Goal: Information Seeking & Learning: Learn about a topic

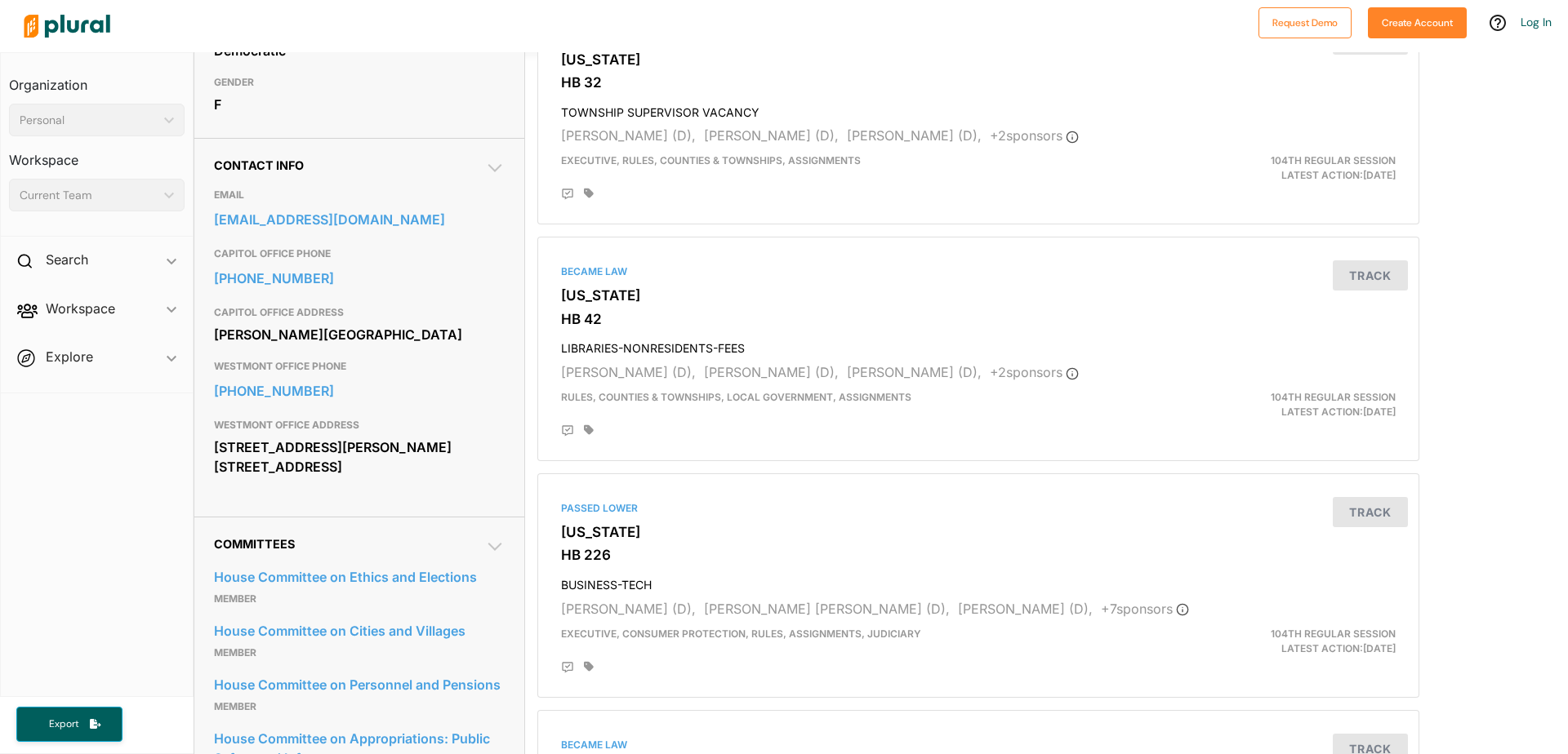
scroll to position [424, 0]
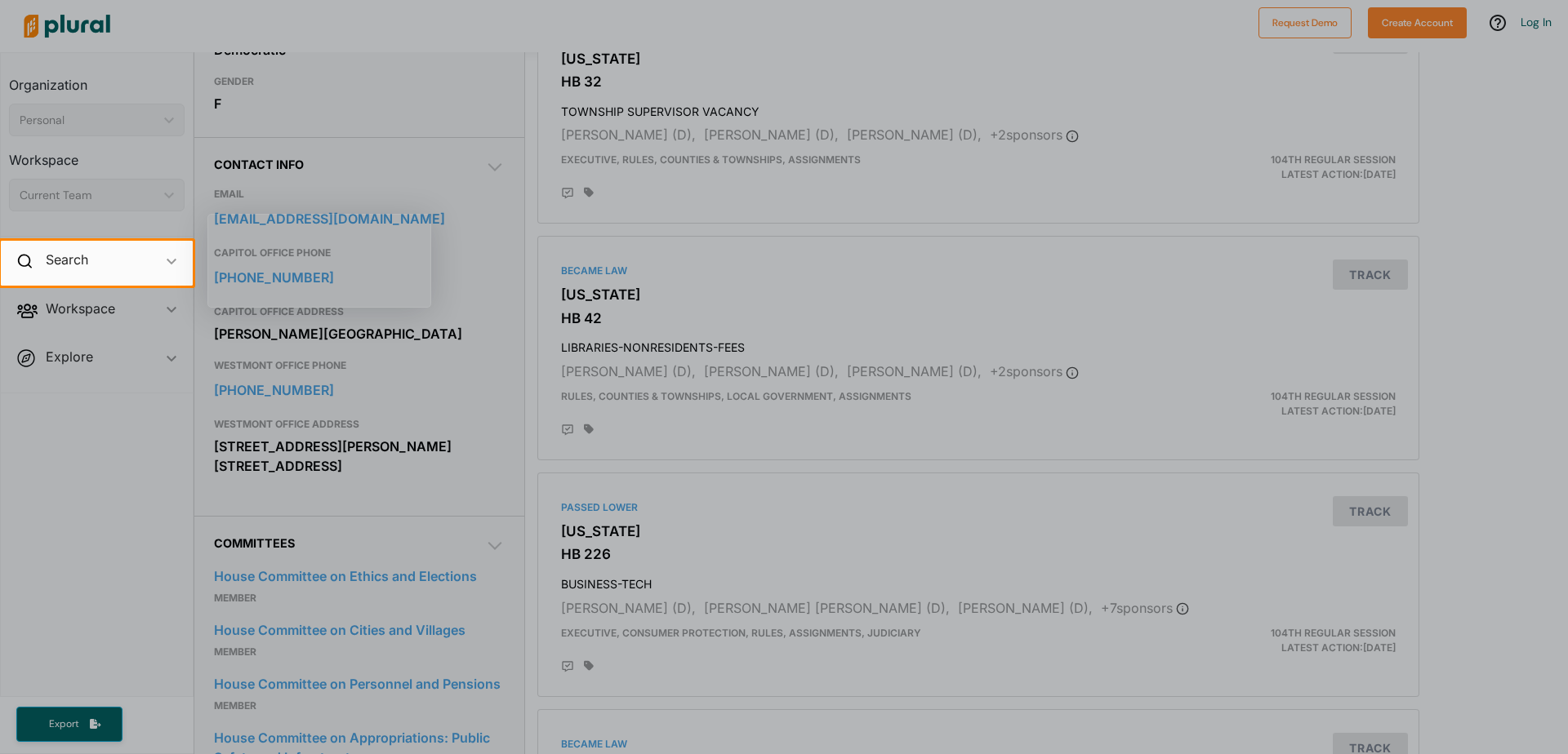
click at [1558, 747] on div at bounding box center [784, 520] width 1568 height 469
click at [1564, 742] on div at bounding box center [784, 520] width 1568 height 469
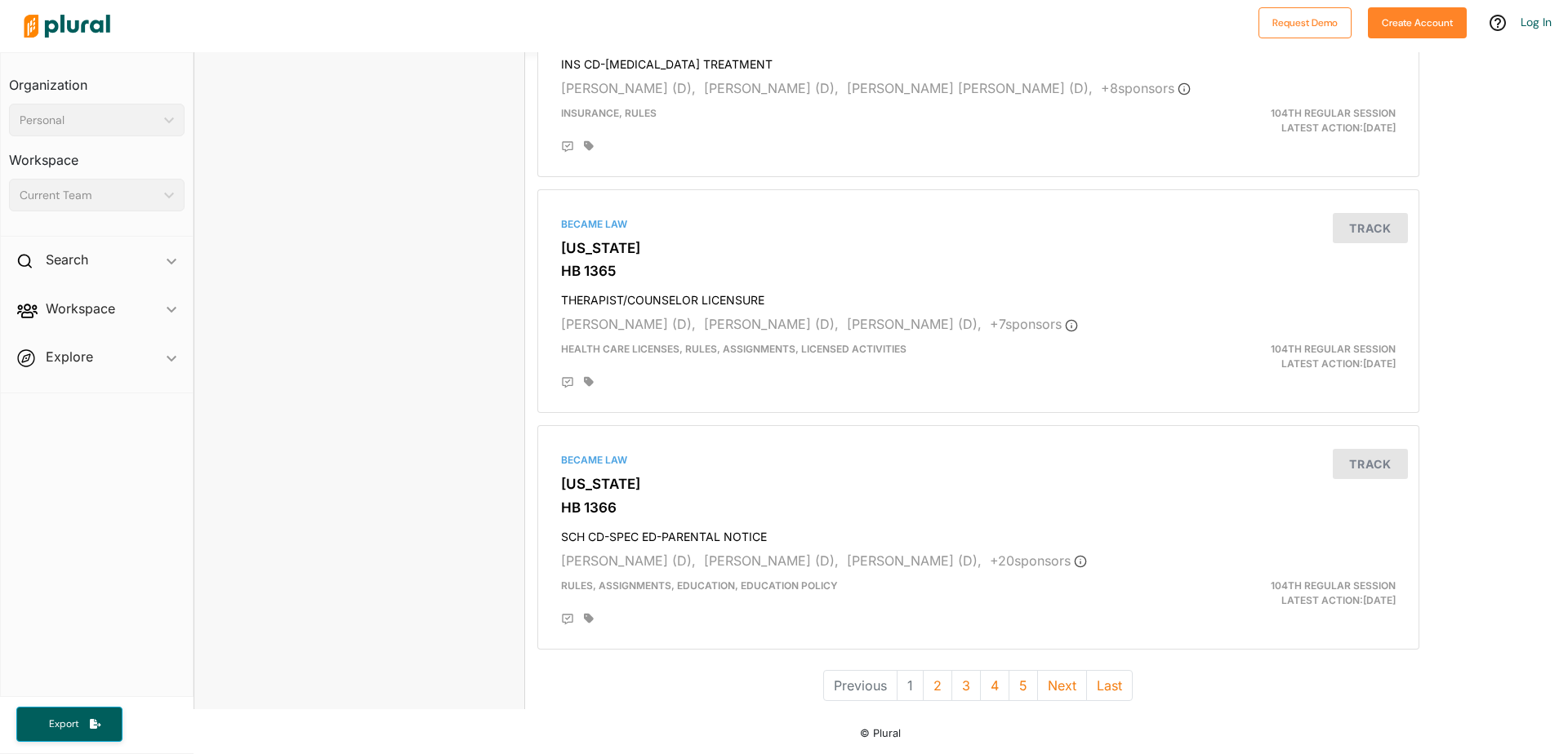
scroll to position [4256, 0]
click at [1059, 686] on button "Next" at bounding box center [1062, 685] width 50 height 31
click at [1059, 679] on button "Next" at bounding box center [1076, 685] width 50 height 31
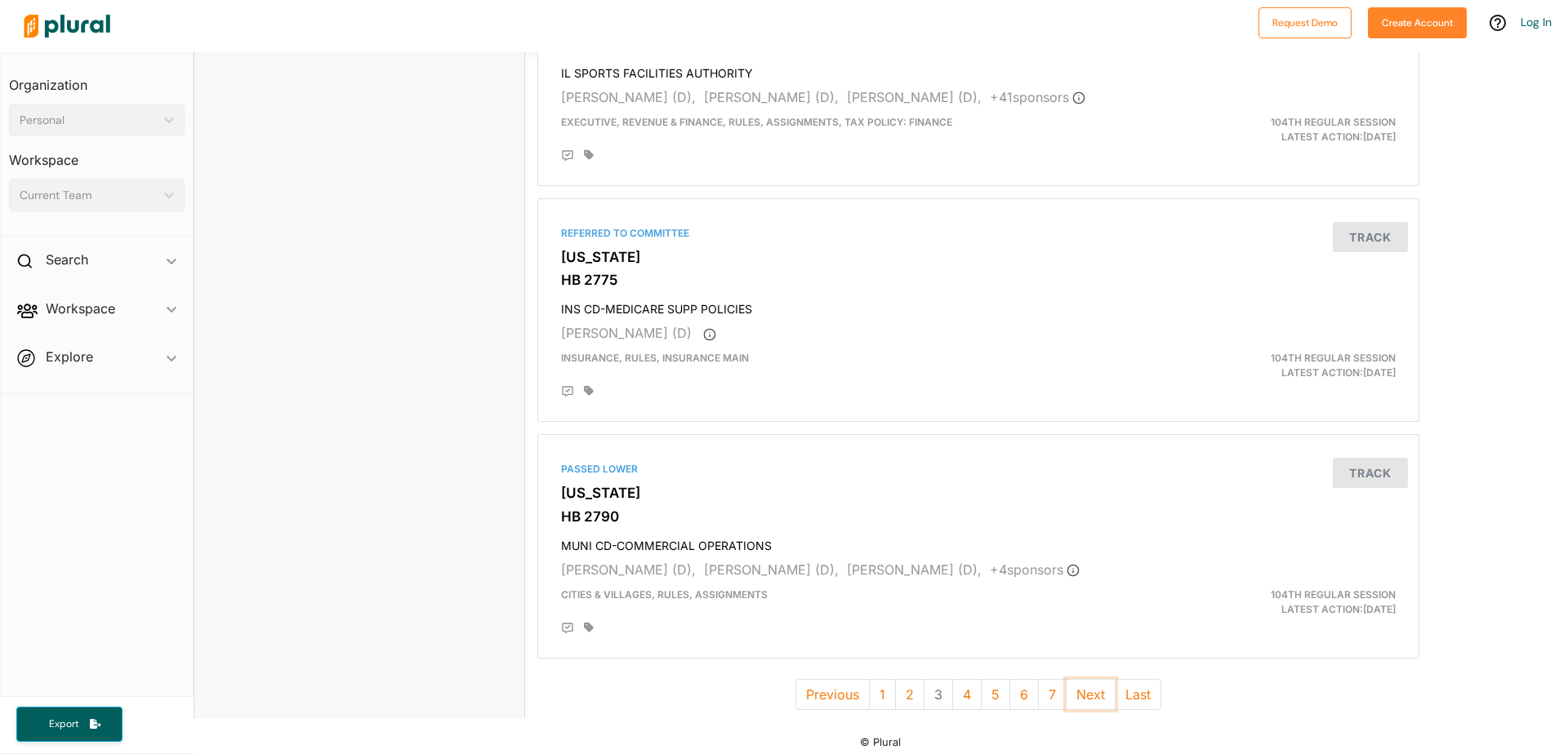
scroll to position [4256, 0]
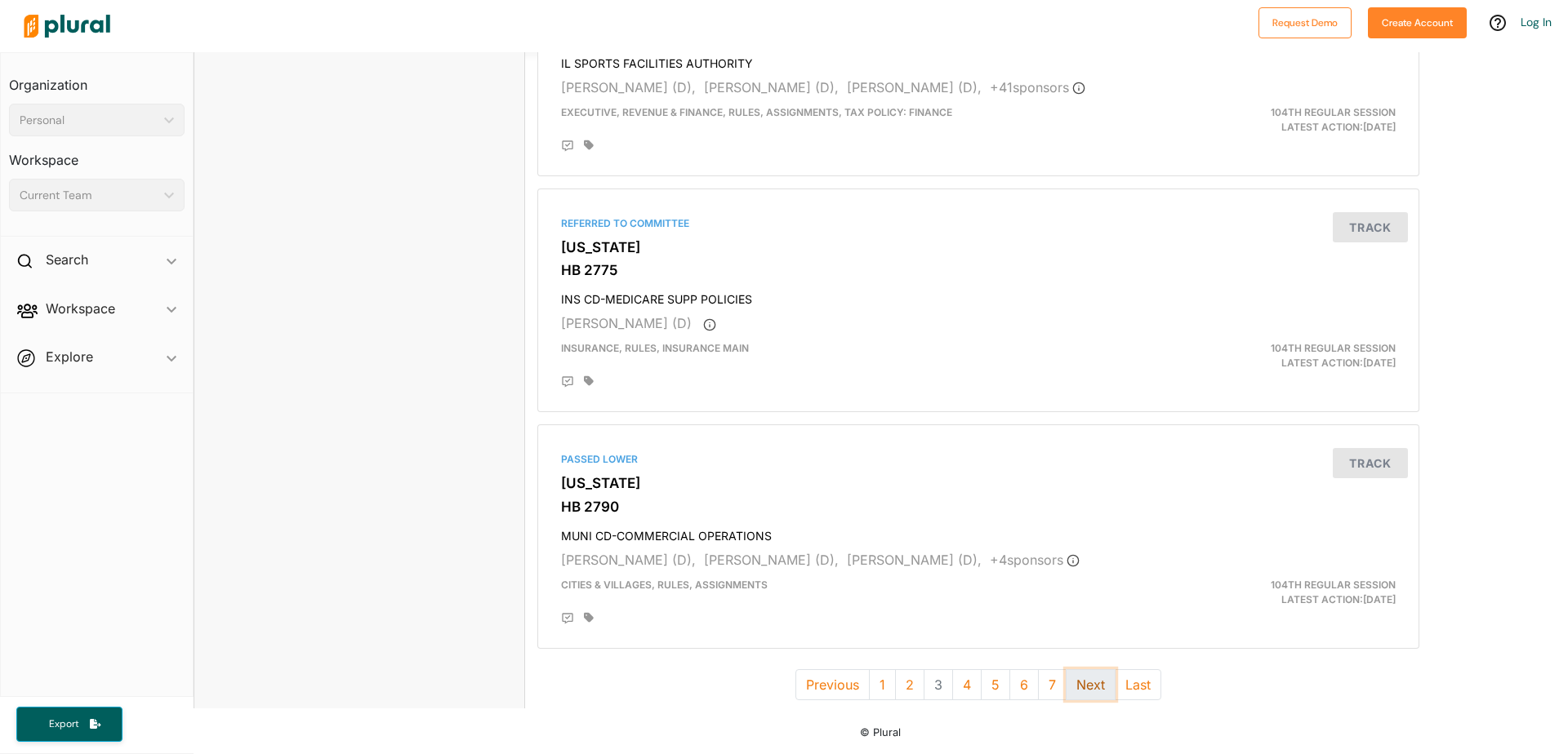
click at [1085, 687] on button "Next" at bounding box center [1090, 685] width 50 height 31
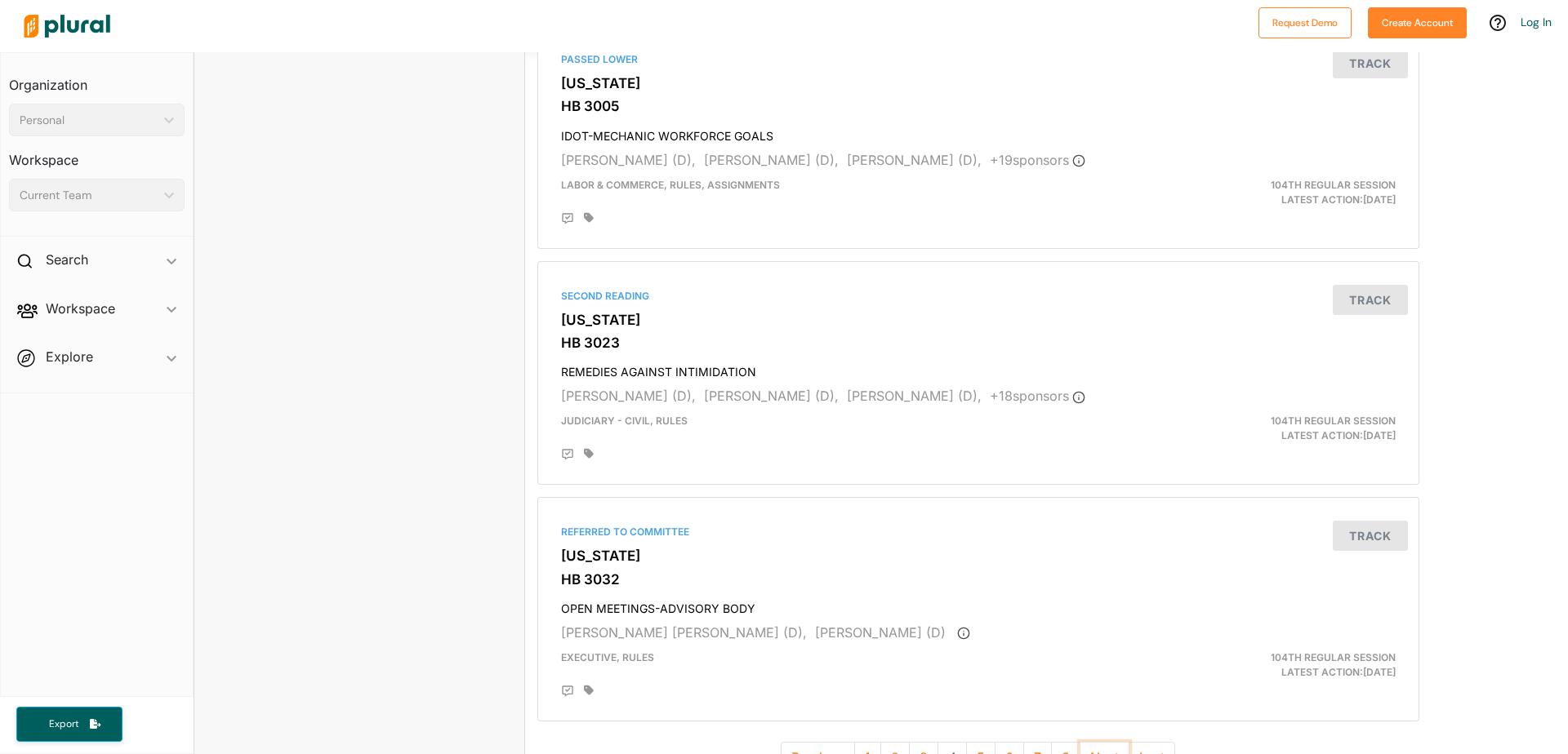
scroll to position [4246, 0]
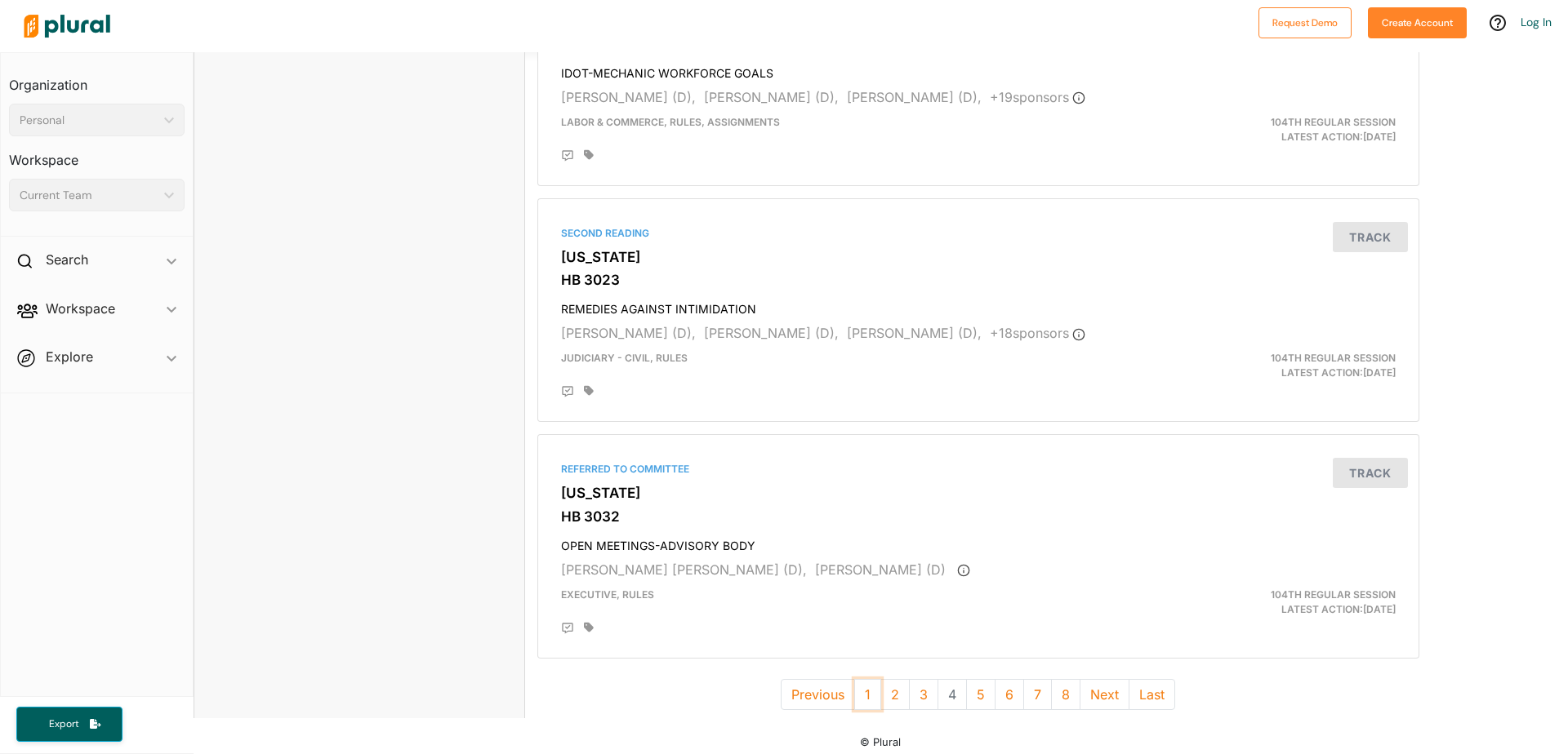
click at [858, 694] on button "1" at bounding box center [868, 694] width 27 height 31
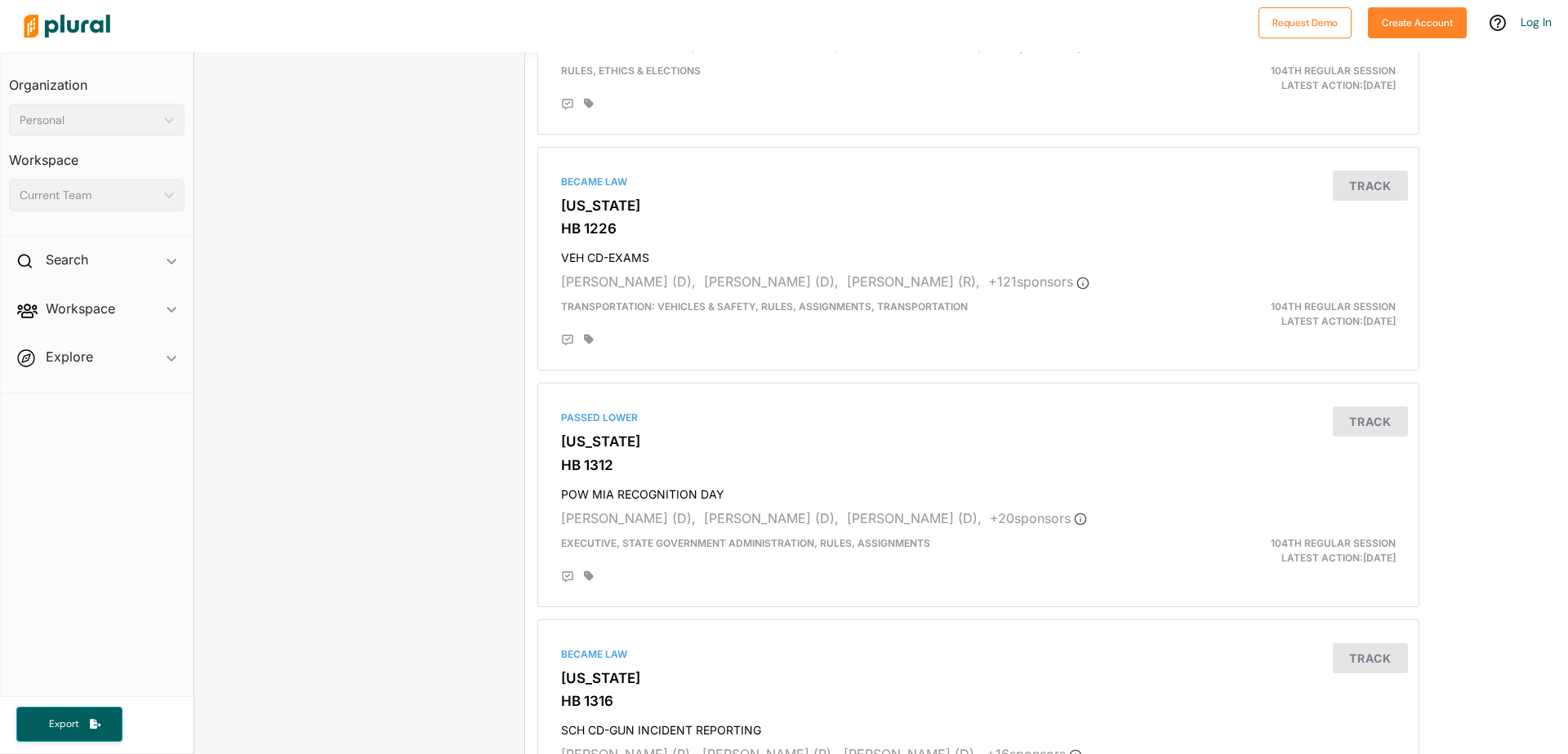
scroll to position [2645, 0]
click at [569, 199] on h3 "[US_STATE]" at bounding box center [979, 202] width 835 height 17
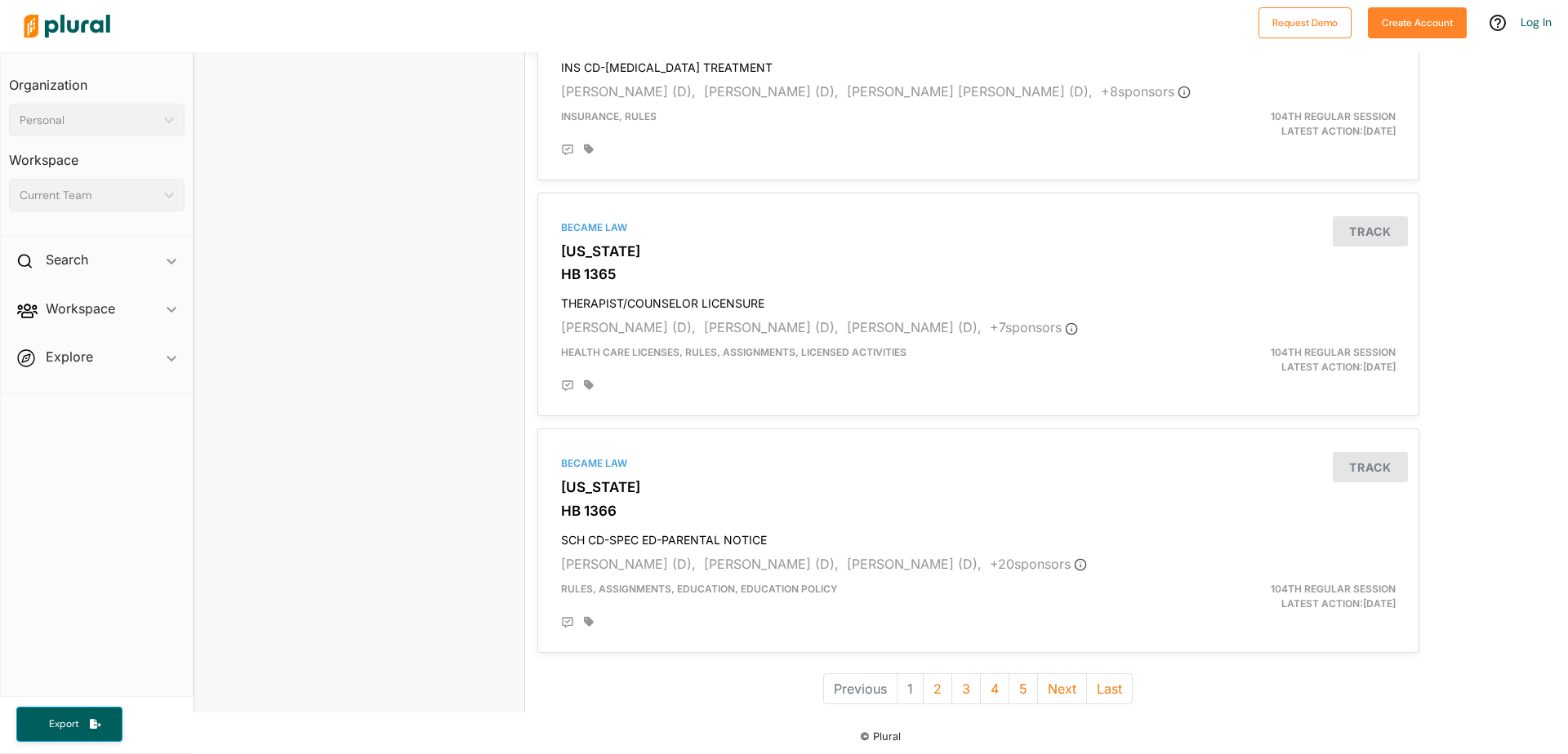
scroll to position [4256, 0]
click at [1106, 685] on button "Last" at bounding box center [1109, 685] width 47 height 31
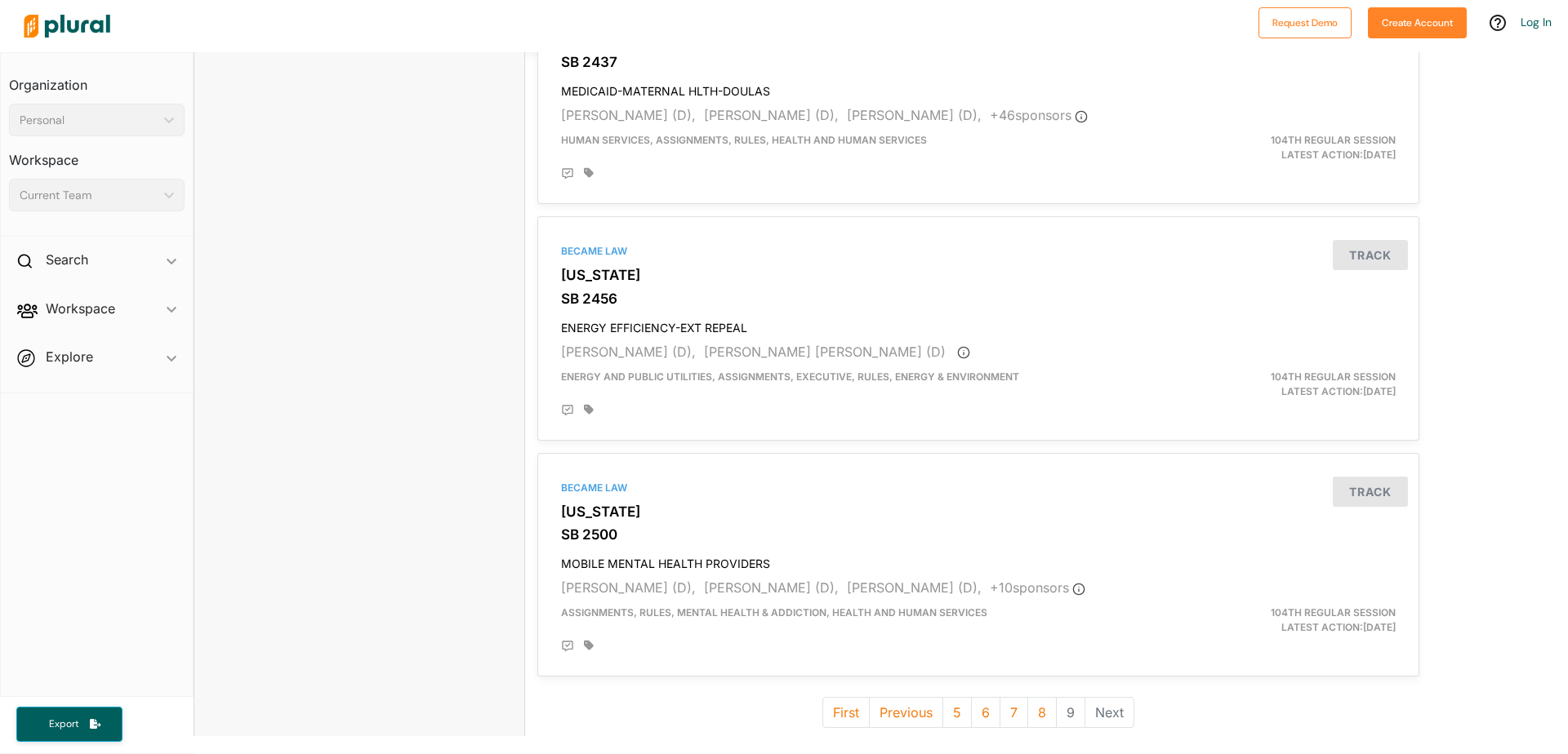
scroll to position [2837, 0]
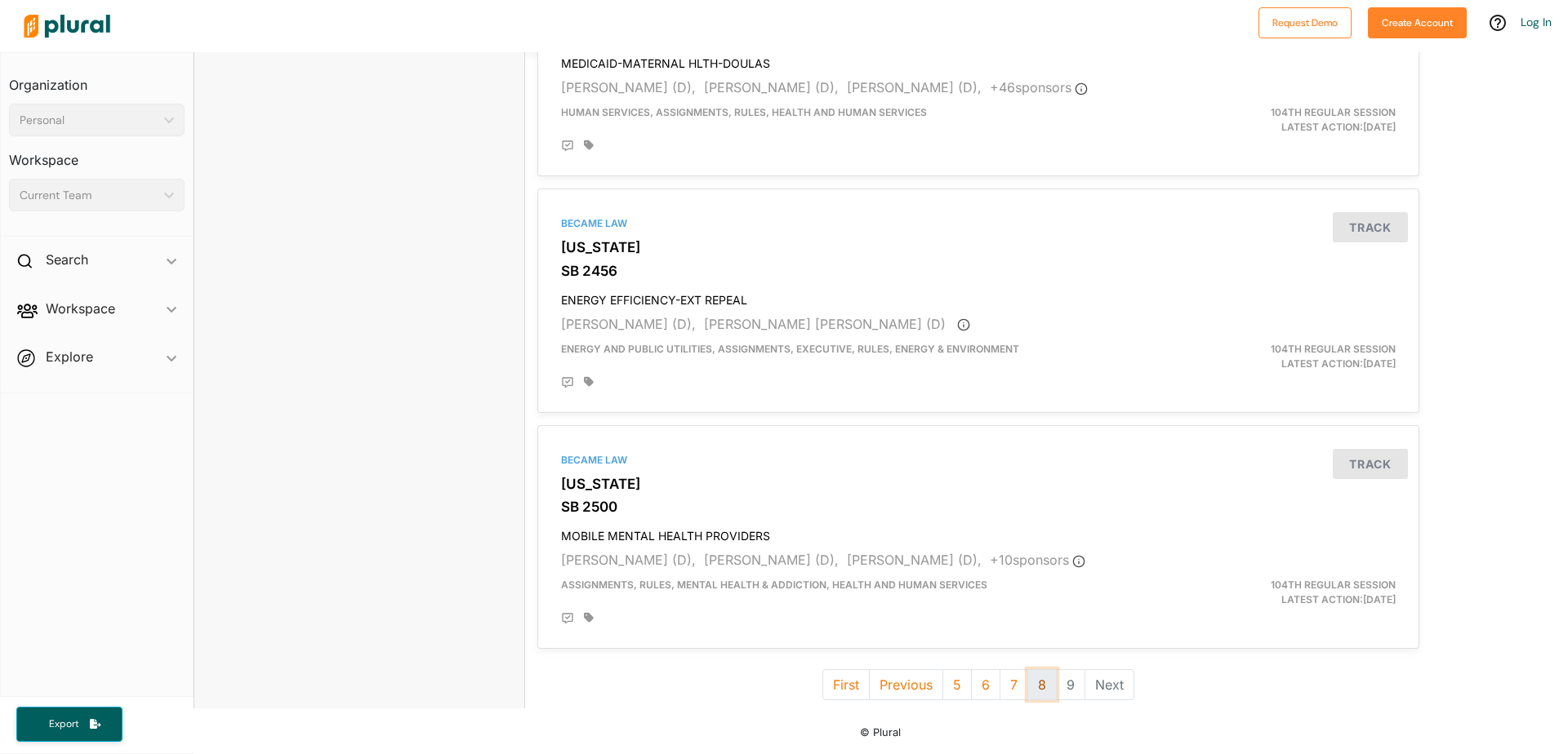
click at [1038, 685] on button "8" at bounding box center [1042, 685] width 29 height 31
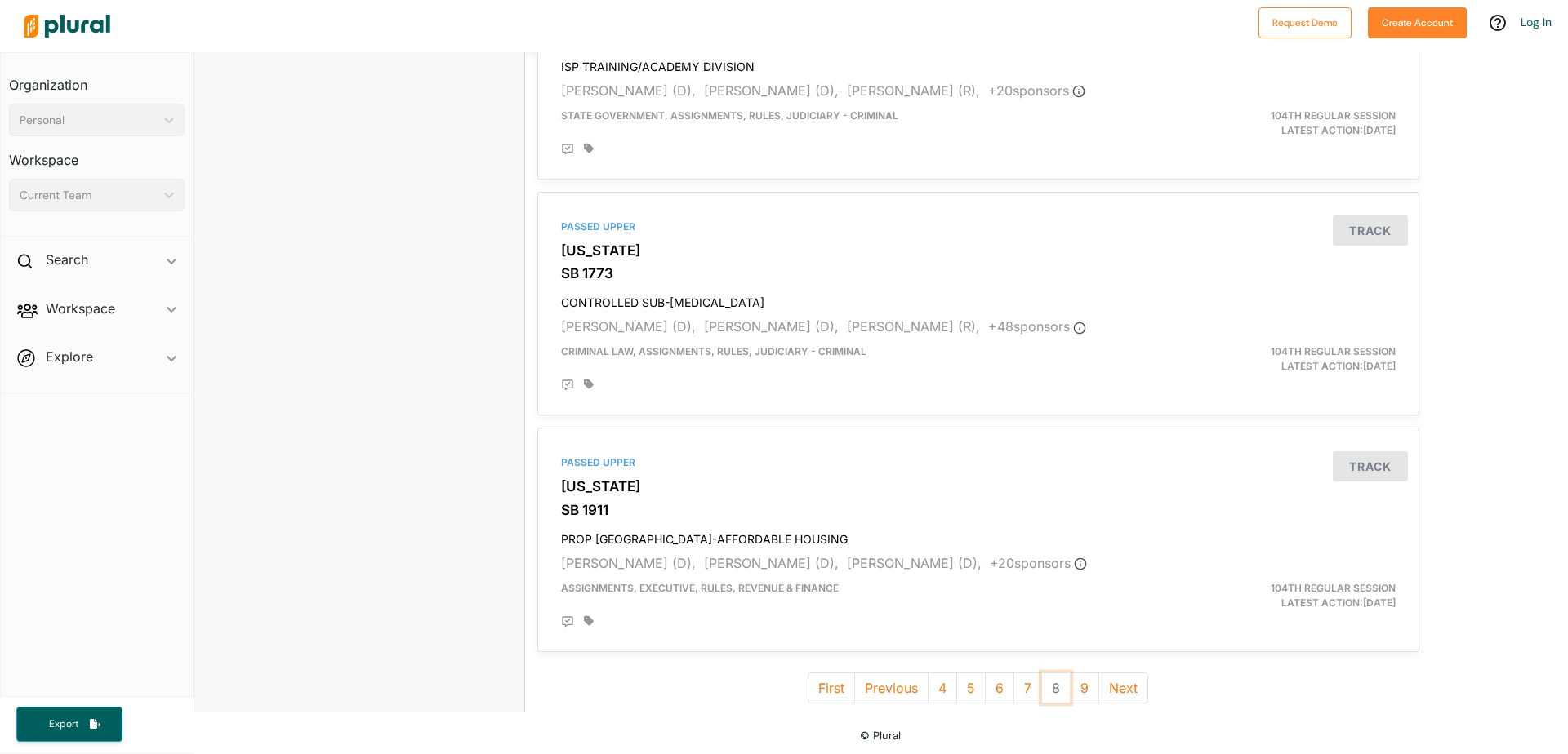
scroll to position [4256, 0]
click at [1018, 682] on button "7" at bounding box center [1027, 685] width 28 height 31
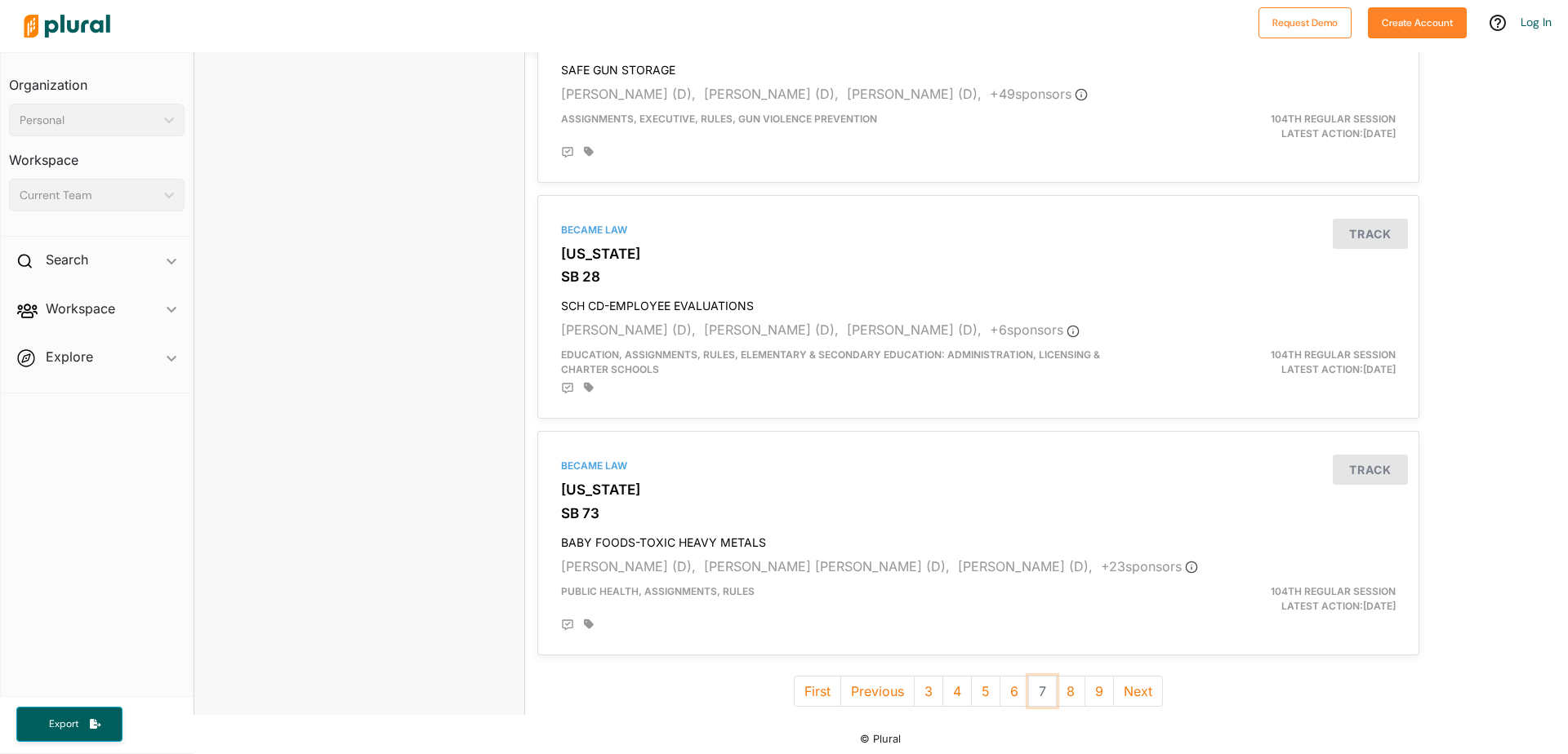
scroll to position [4256, 0]
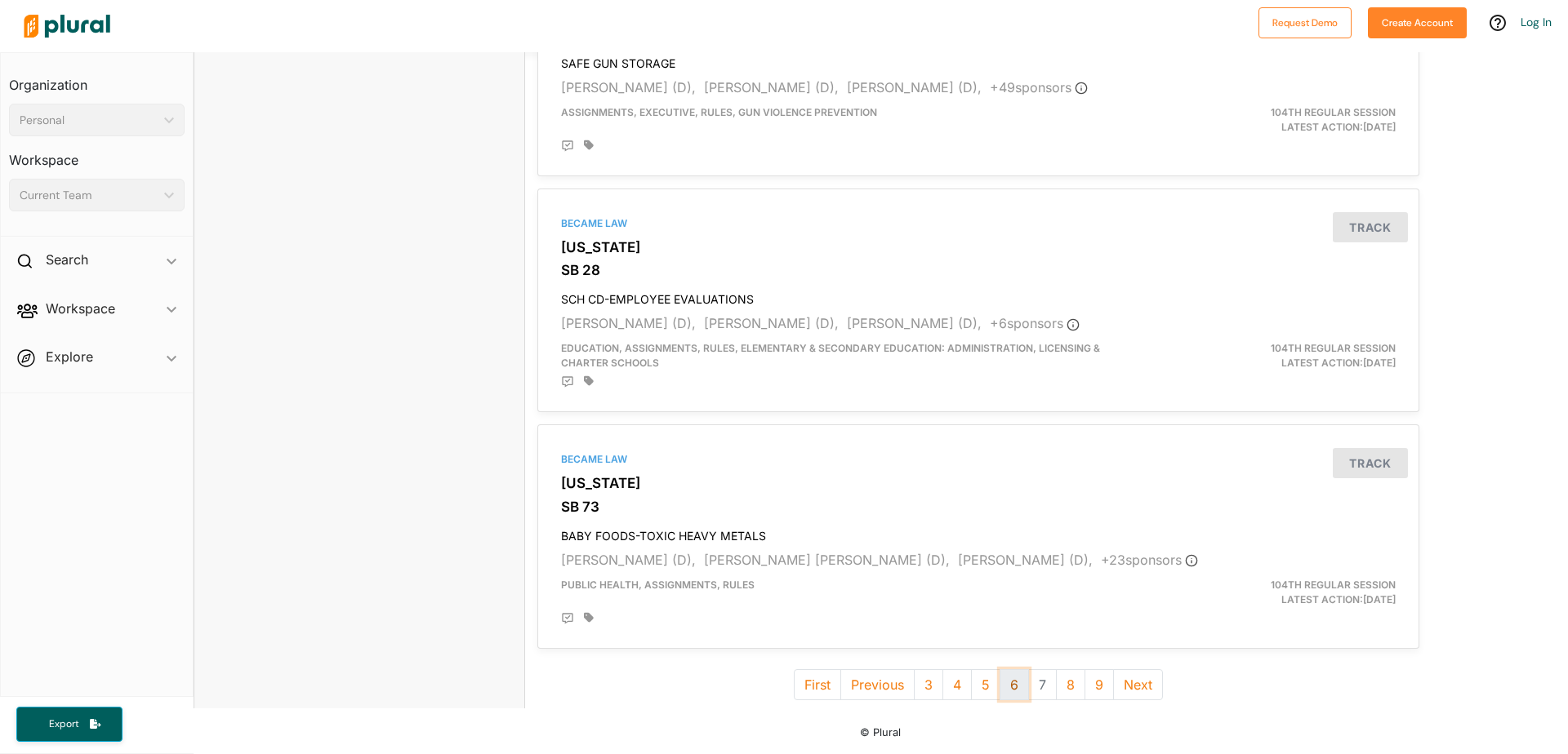
click at [1006, 690] on button "6" at bounding box center [1015, 685] width 29 height 31
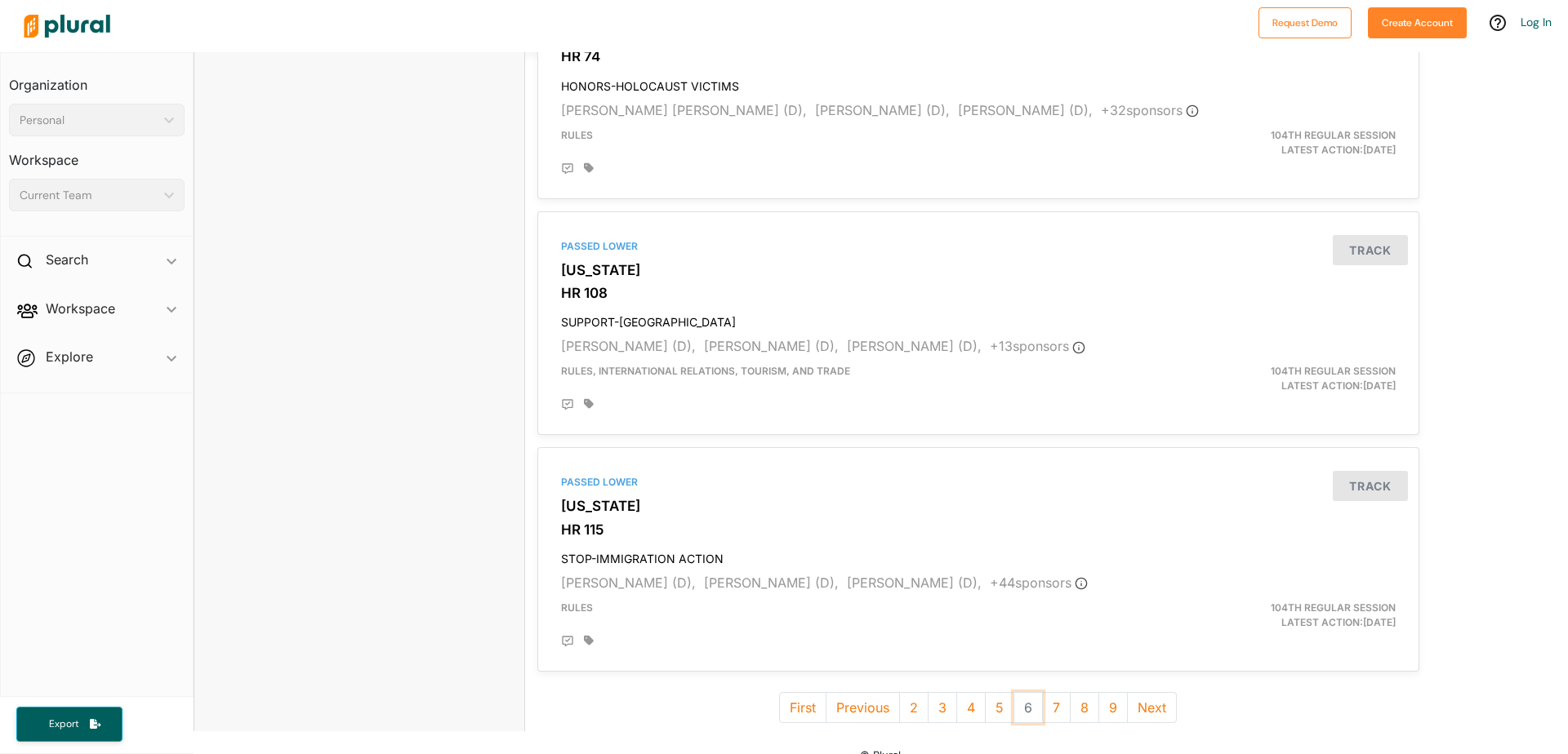
scroll to position [4256, 0]
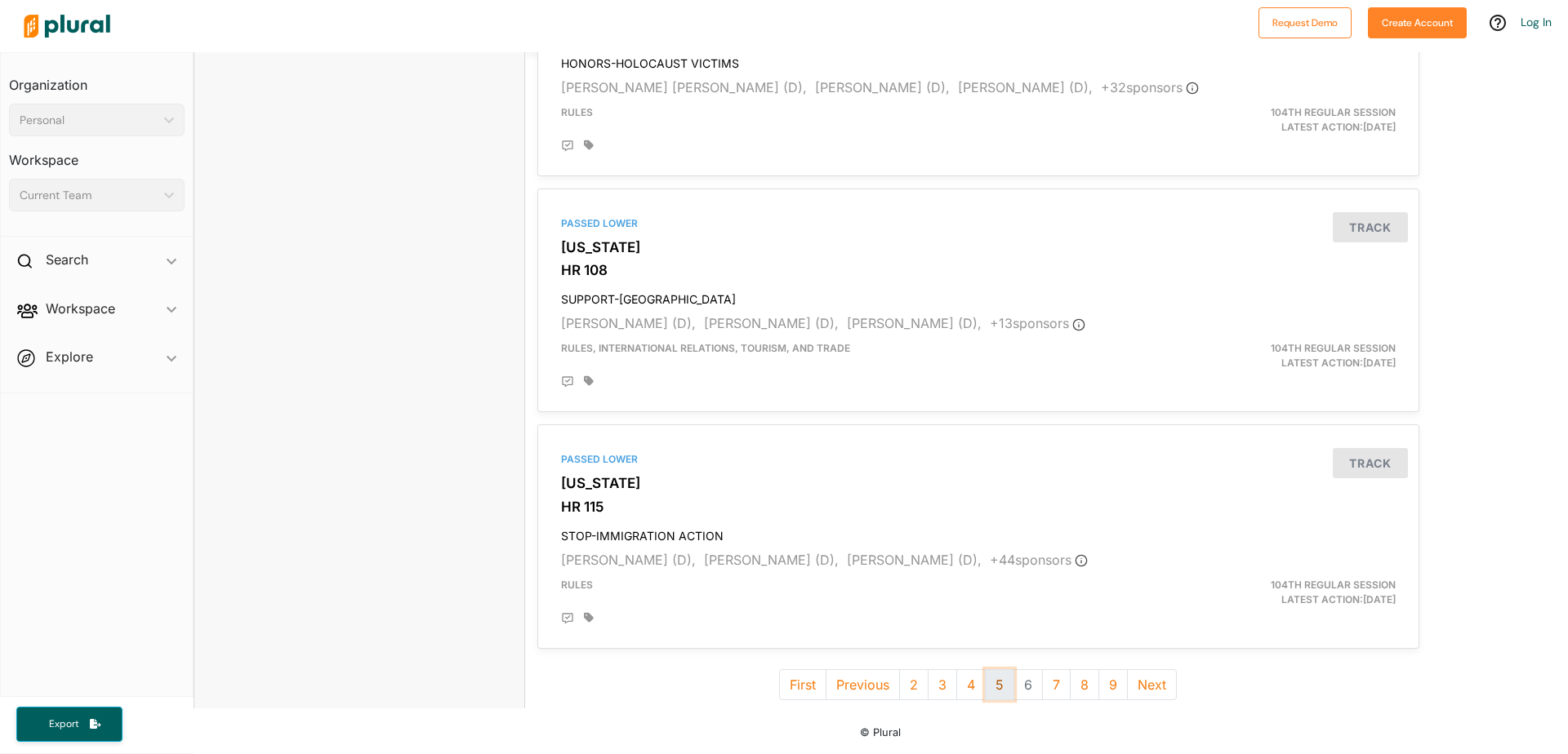
click at [995, 684] on button "5" at bounding box center [1000, 685] width 29 height 31
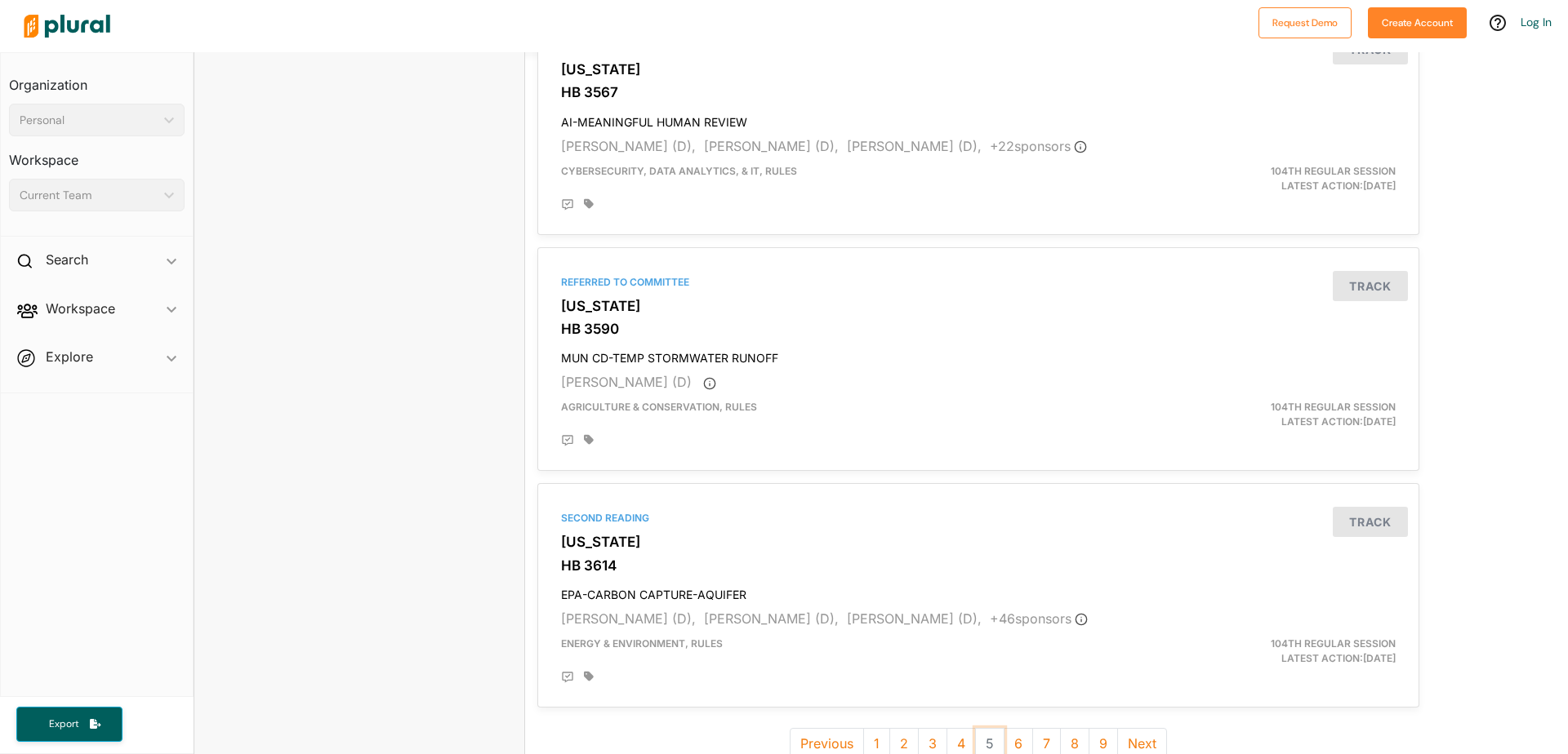
scroll to position [4270, 0]
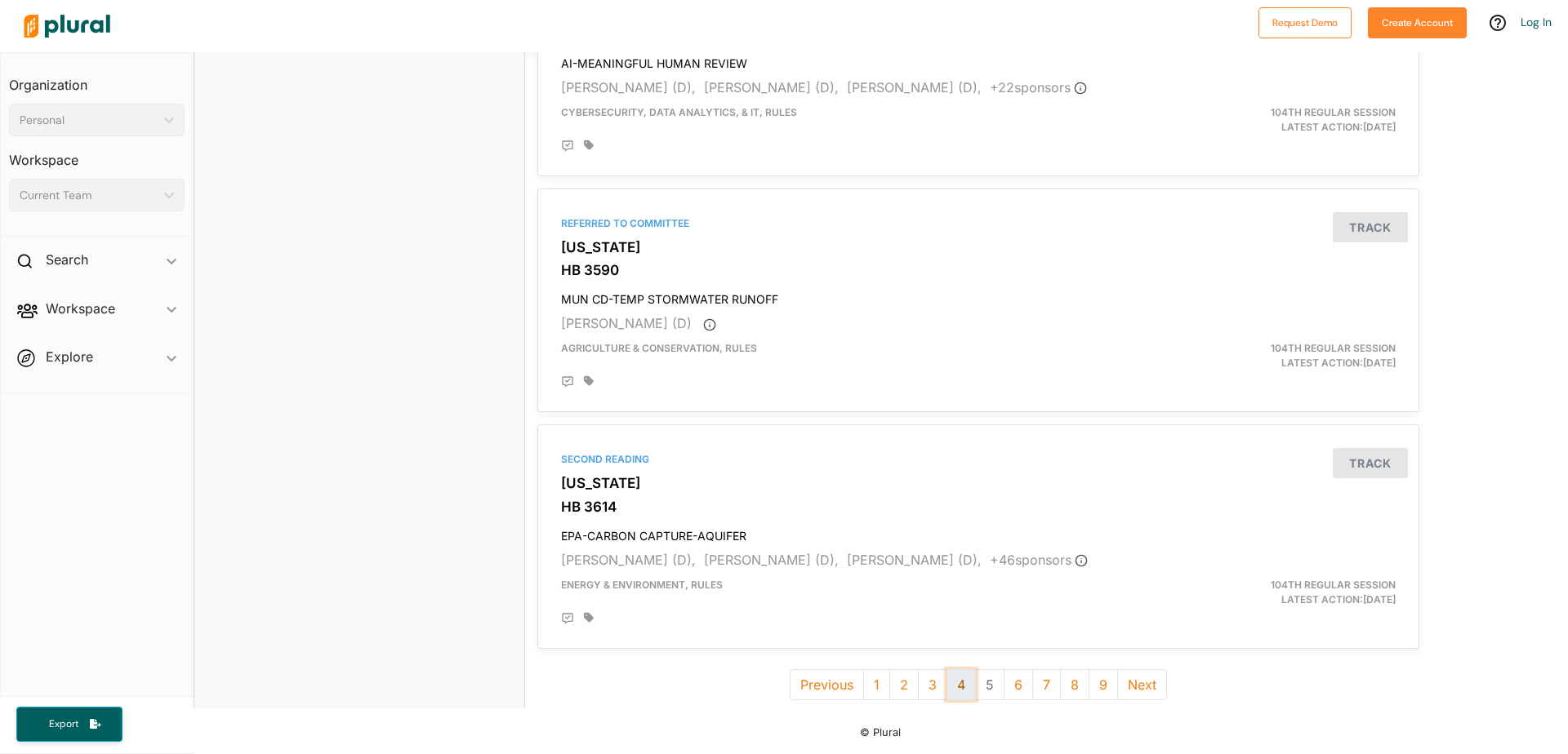
click at [953, 687] on button "4" at bounding box center [961, 685] width 29 height 31
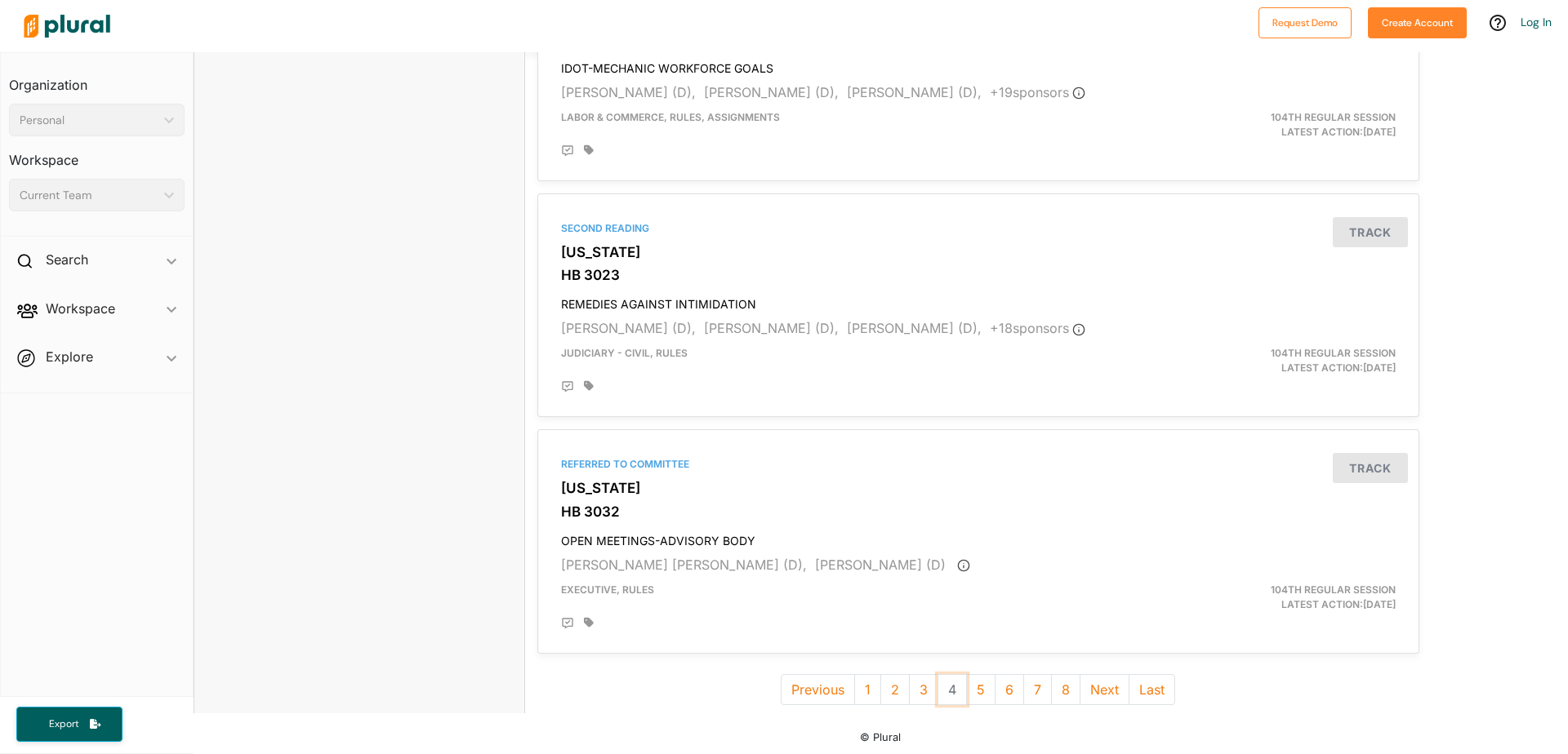
scroll to position [4256, 0]
click at [920, 687] on button "3" at bounding box center [924, 685] width 29 height 31
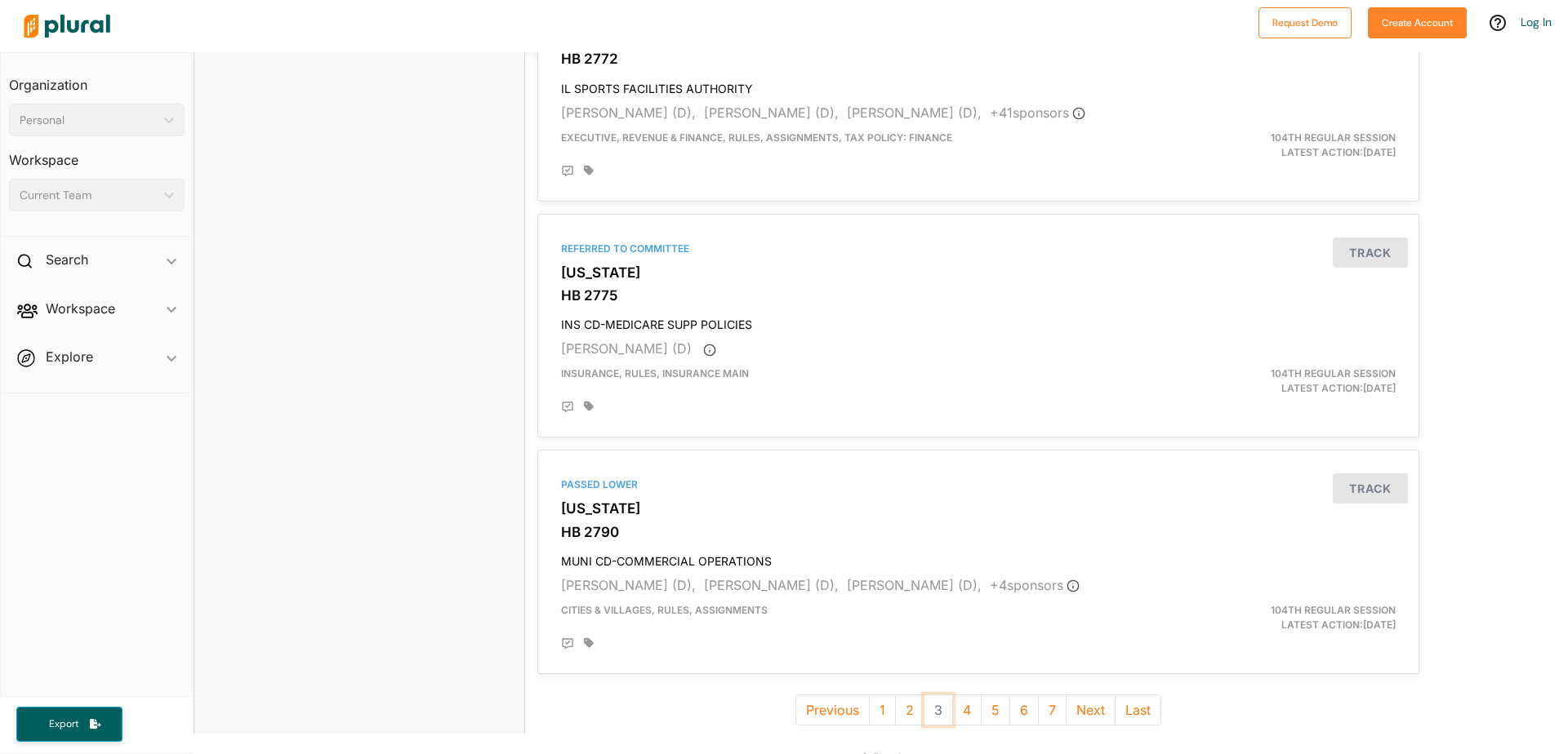
scroll to position [4256, 0]
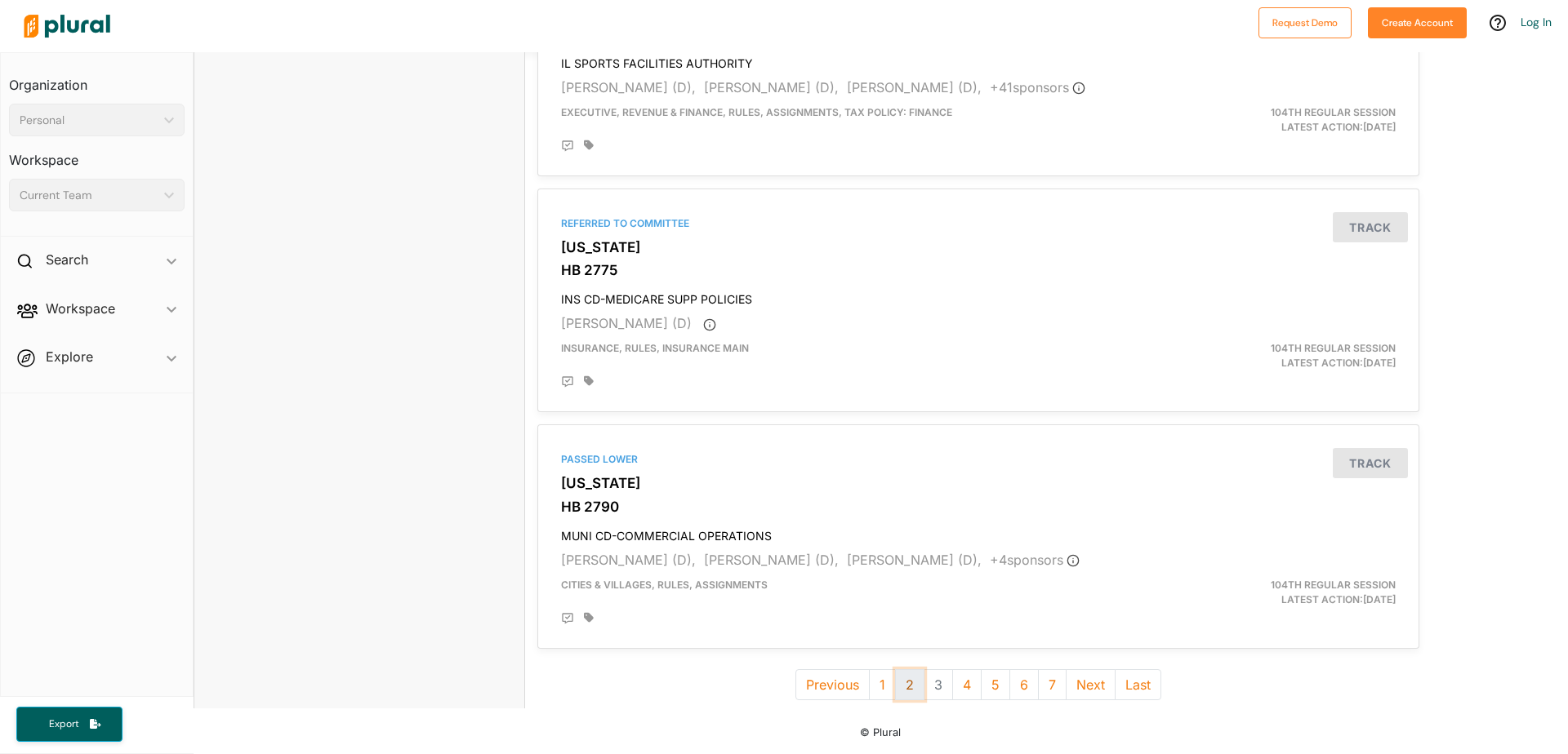
click at [906, 685] on button "2" at bounding box center [909, 685] width 29 height 31
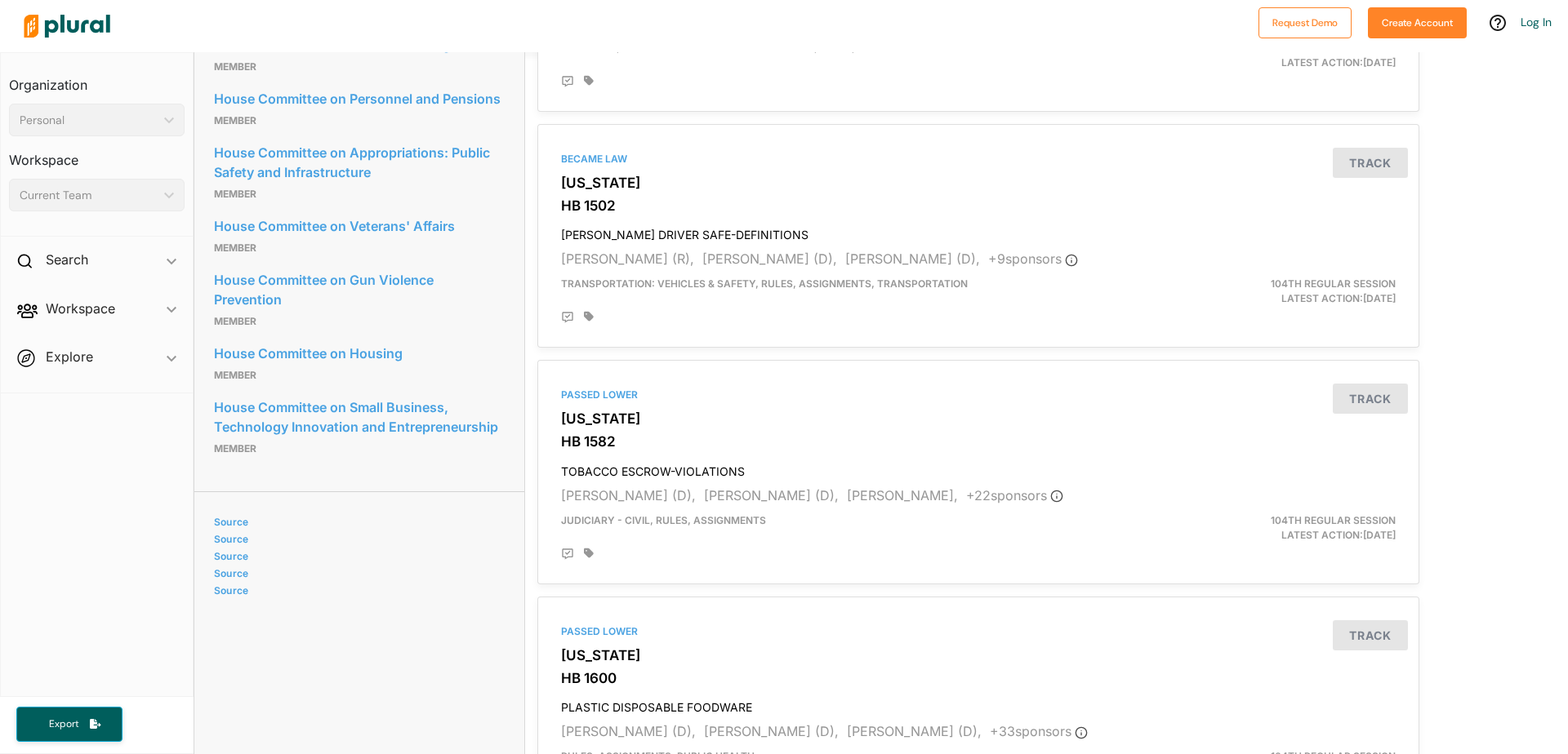
scroll to position [1012, 0]
click at [619, 207] on h3 "HB 1502" at bounding box center [979, 203] width 835 height 17
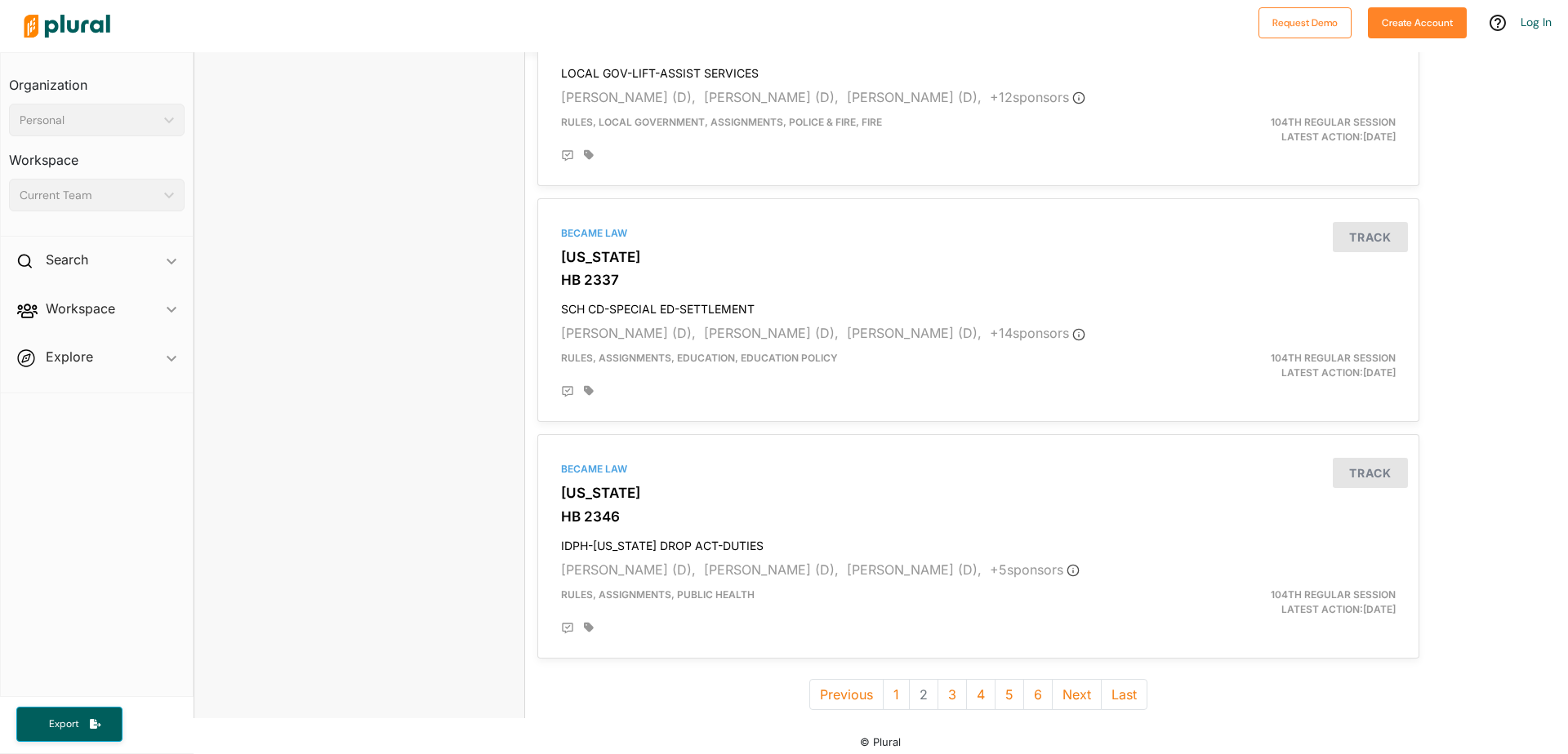
scroll to position [4256, 0]
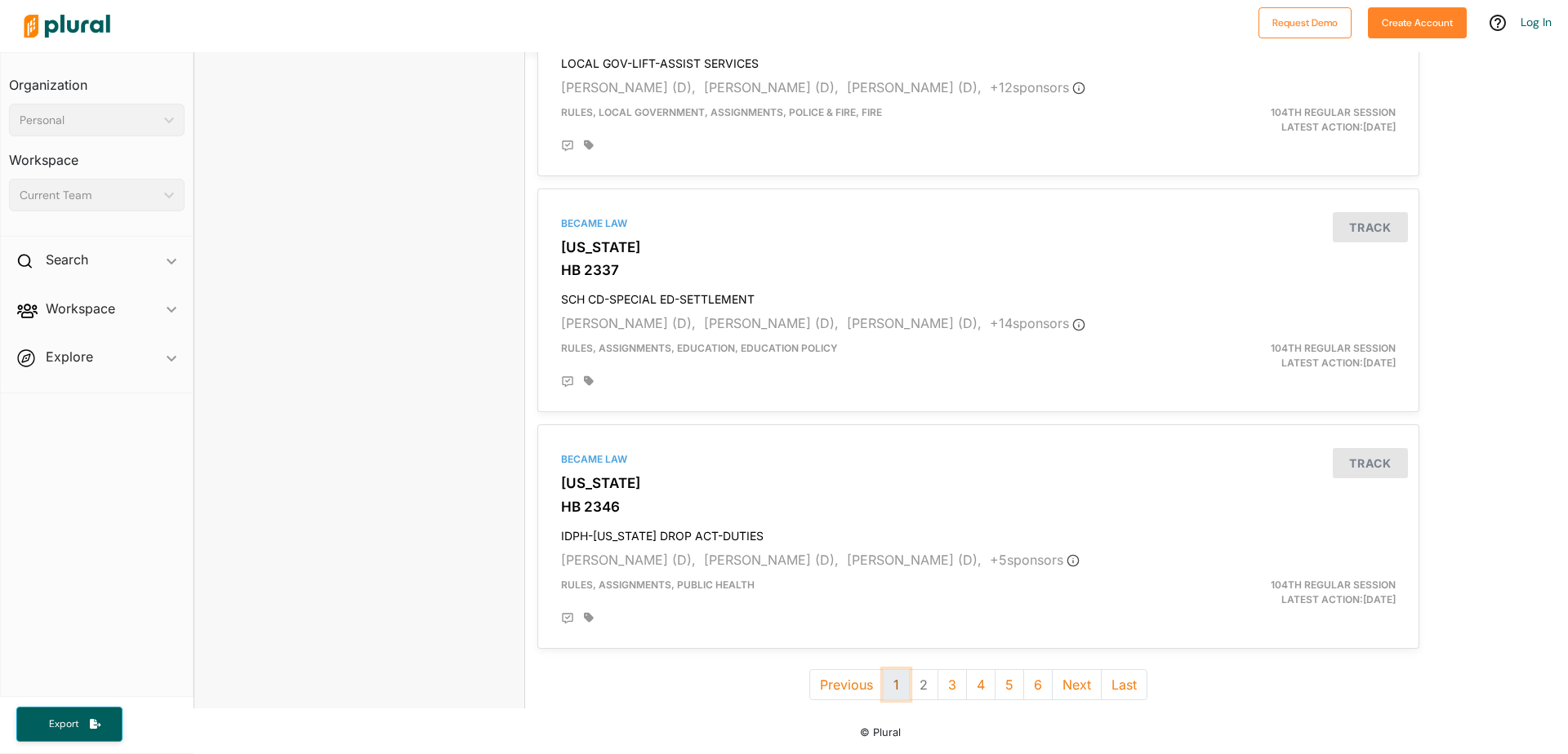
click at [894, 679] on button "1" at bounding box center [897, 685] width 27 height 31
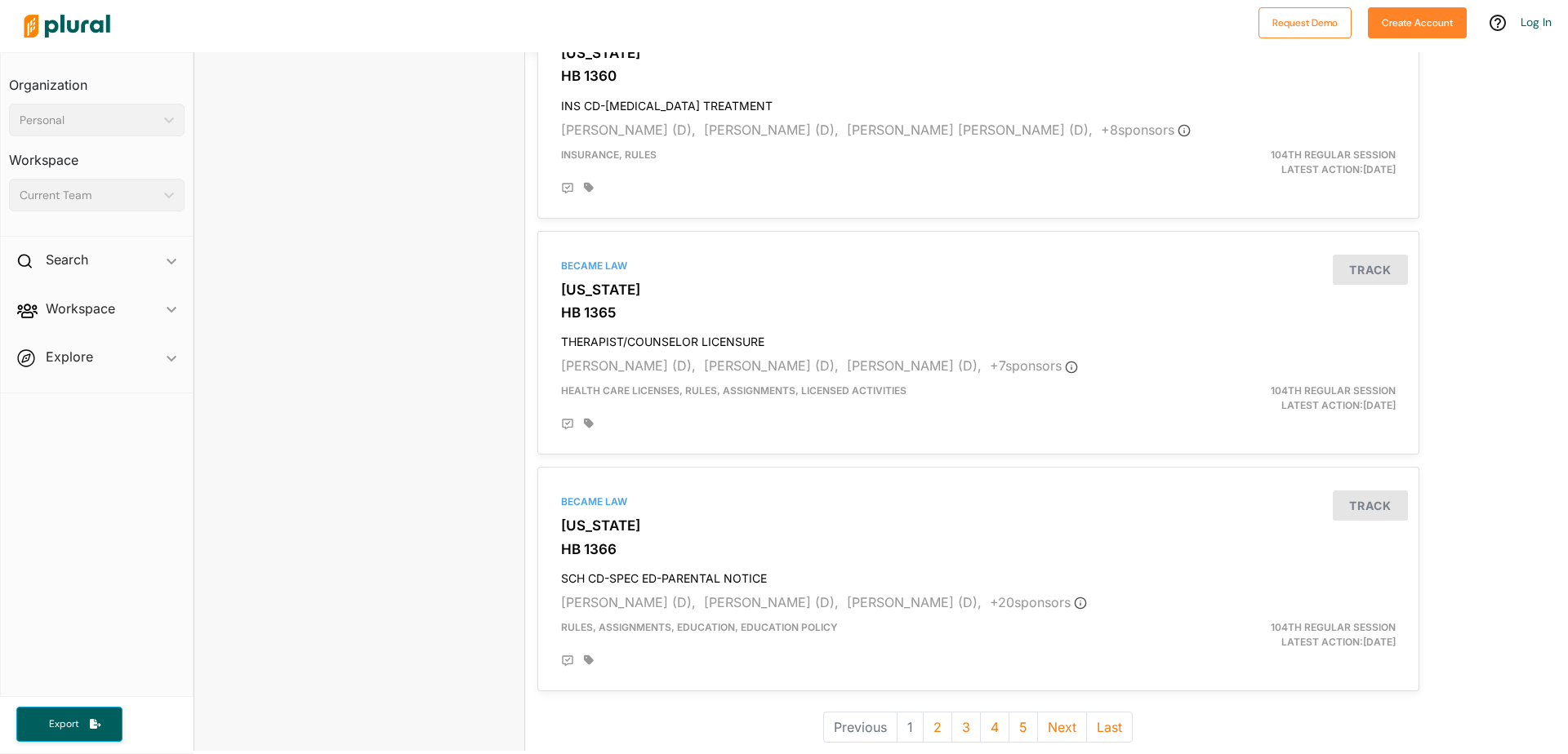
scroll to position [4256, 0]
